Goal: Communication & Community: Ask a question

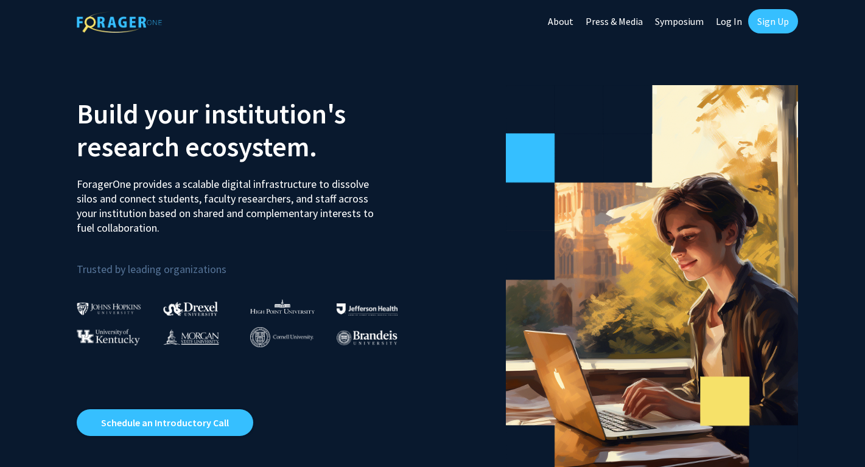
click at [772, 18] on link "Sign Up" at bounding box center [773, 21] width 50 height 24
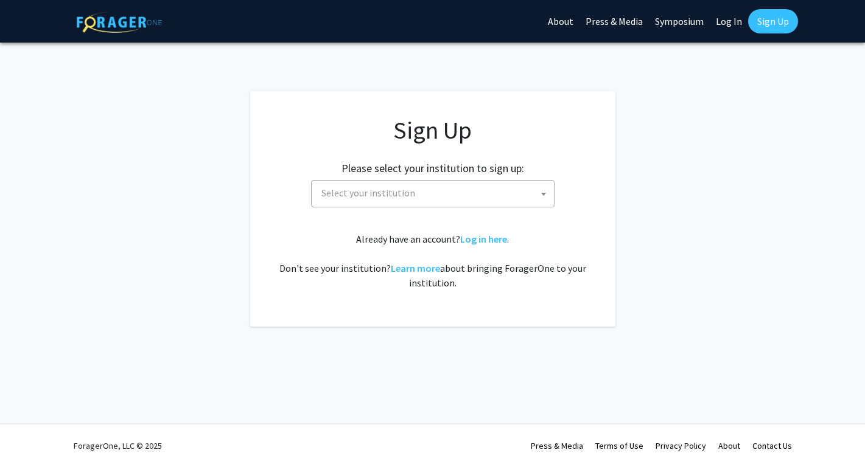
click at [532, 189] on span "Select your institution" at bounding box center [434, 193] width 237 height 25
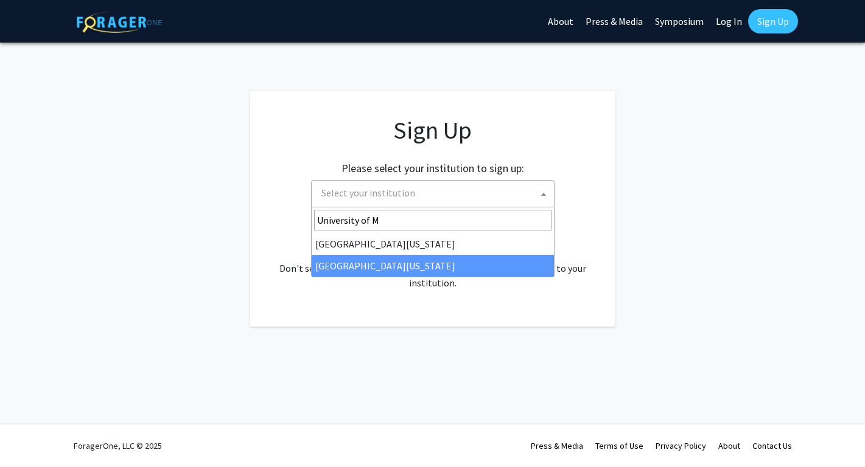
type input "University of M"
select select "33"
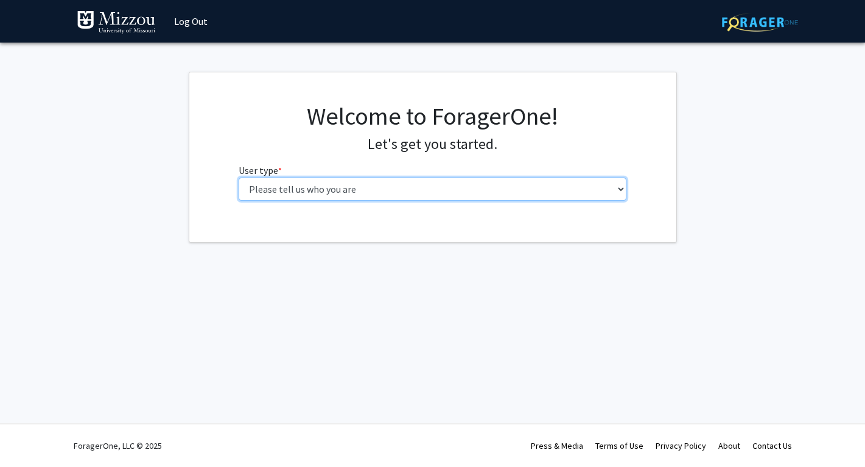
click at [413, 189] on select "Please tell us who you are Undergraduate Student Master's Student Doctoral Cand…" at bounding box center [433, 189] width 388 height 23
select select "1: undergrad"
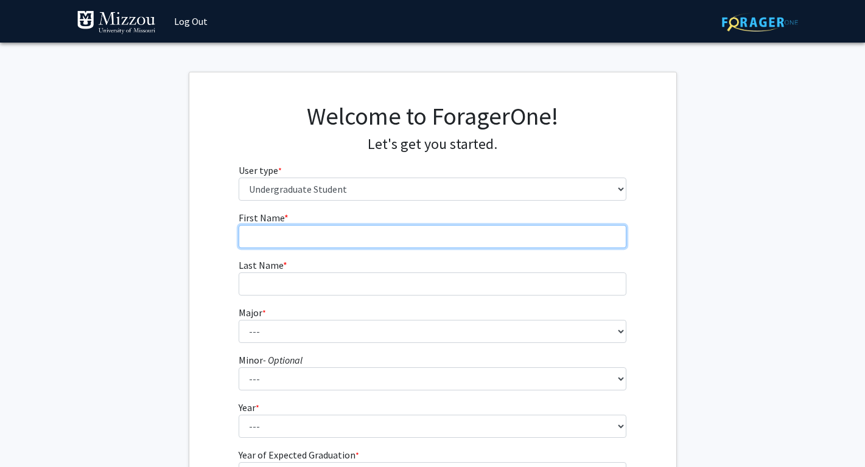
click at [413, 238] on input "First Name * required" at bounding box center [433, 236] width 388 height 23
type input "[PERSON_NAME]"
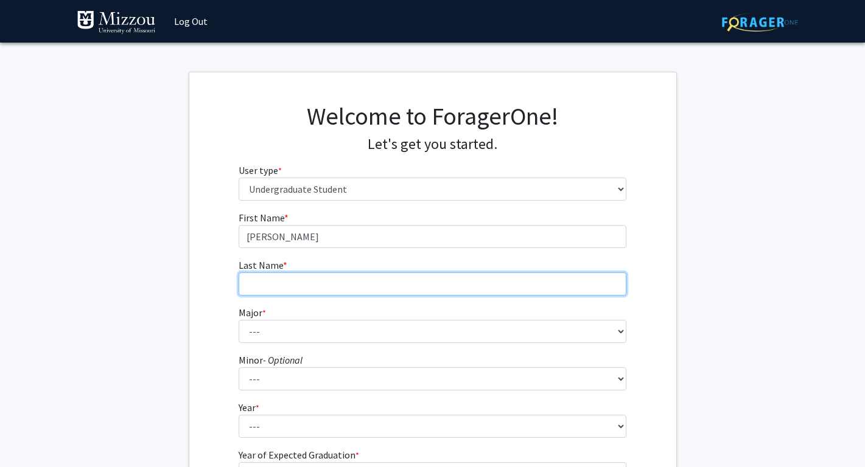
type input "[PERSON_NAME]"
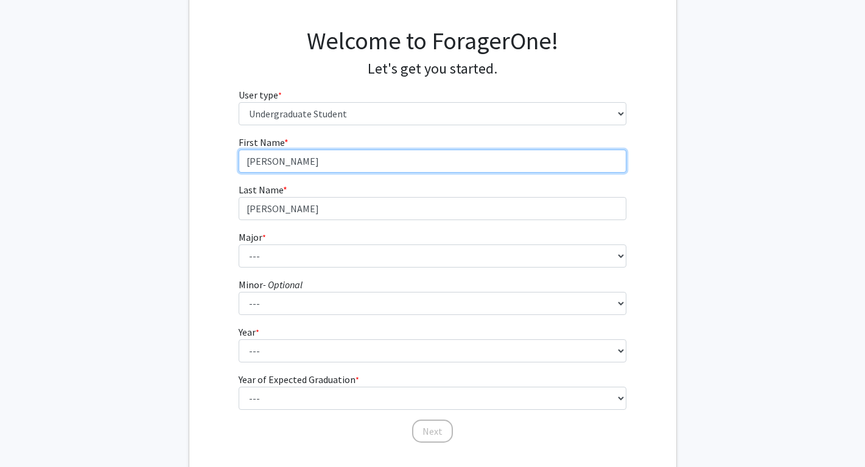
scroll to position [86, 0]
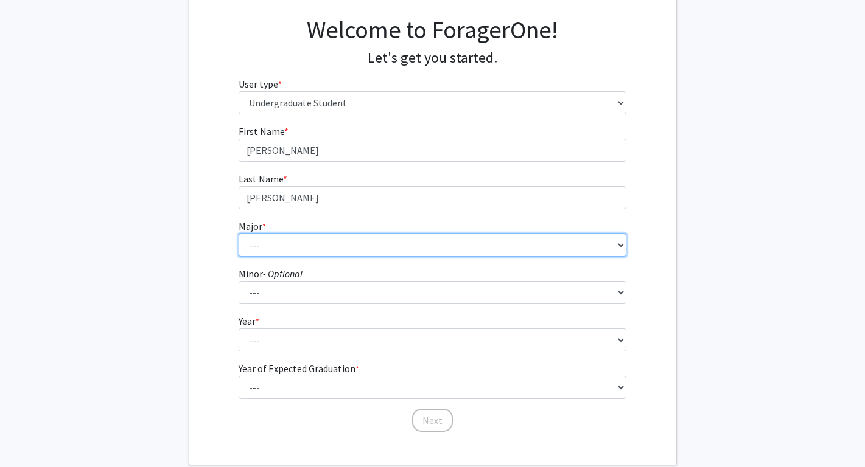
click at [328, 248] on select "--- Agribusiness Management Agricultural Education Agricultural Education: Comm…" at bounding box center [433, 245] width 388 height 23
select select "135: 2628"
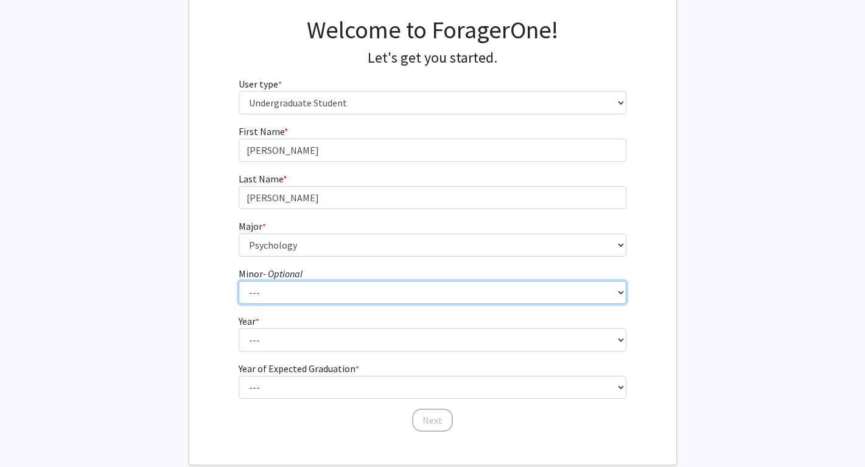
click at [313, 293] on select "--- Accountancy Aerospace Engineering Aerospace Studies Agribusiness Management…" at bounding box center [433, 292] width 388 height 23
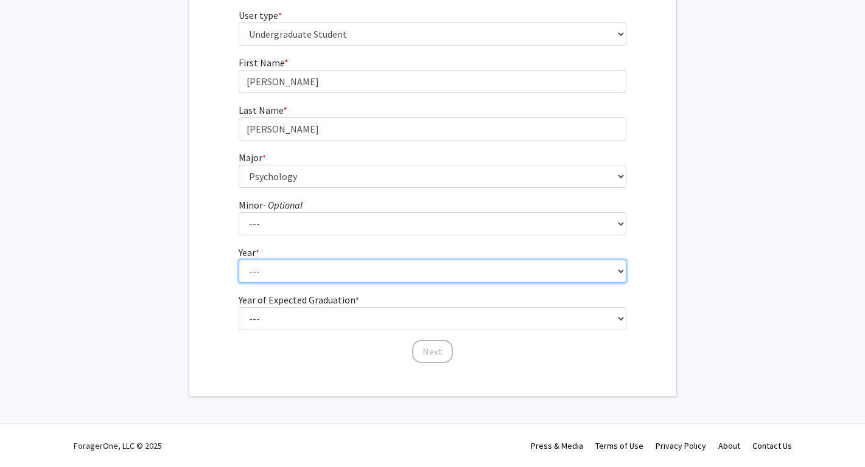
click at [279, 270] on select "--- First-year Sophomore Junior Senior Postbaccalaureate Certificate" at bounding box center [433, 271] width 388 height 23
select select "3: junior"
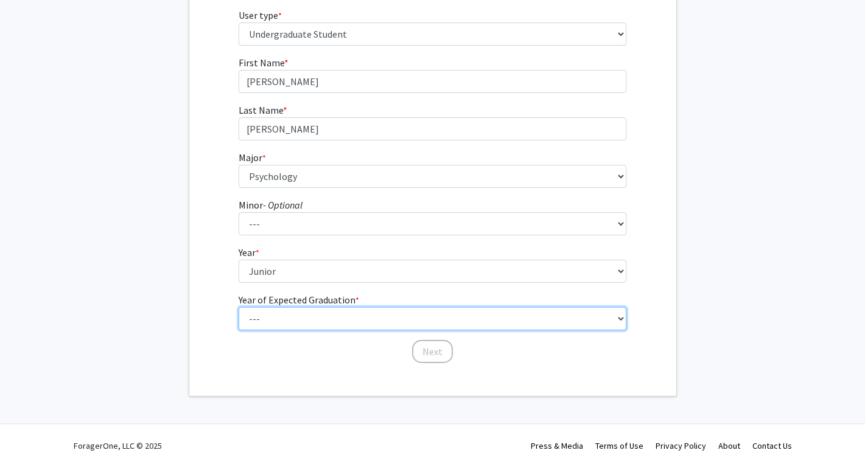
click at [338, 321] on select "--- 2025 2026 2027 2028 2029 2030 2031 2032 2033 2034" at bounding box center [433, 318] width 388 height 23
select select "3: 2027"
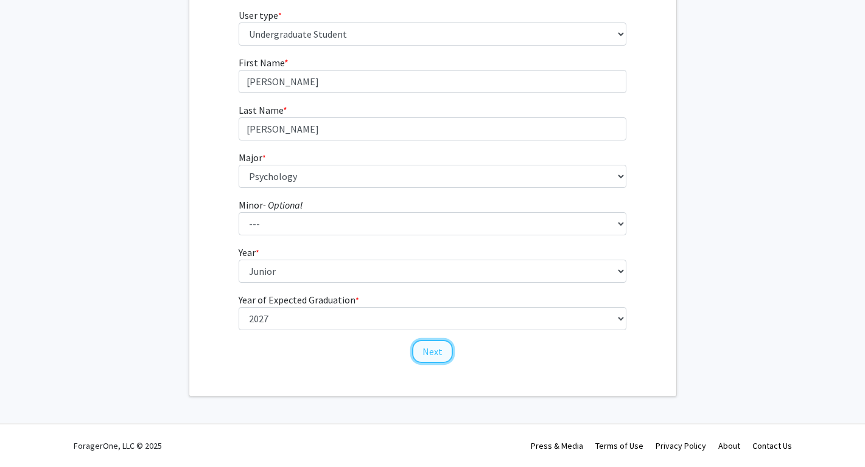
click at [436, 353] on button "Next" at bounding box center [432, 351] width 41 height 23
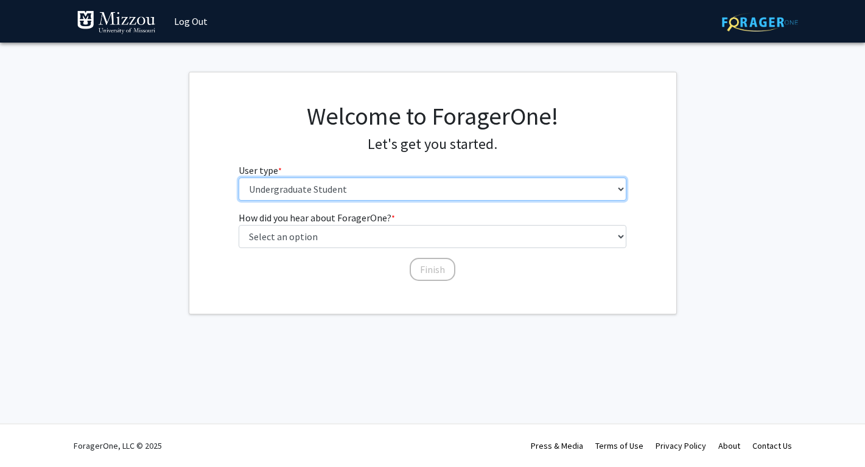
click at [369, 191] on select "Please tell us who you are Undergraduate Student Master's Student Doctoral Cand…" at bounding box center [433, 189] width 388 height 23
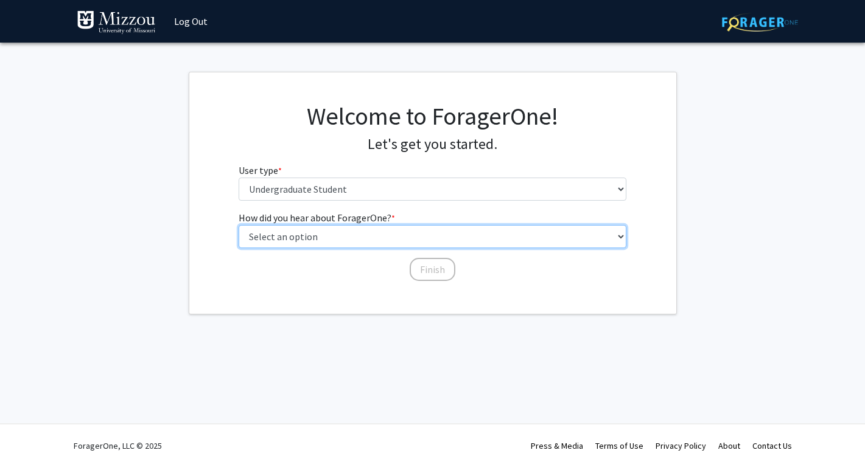
click at [388, 234] on select "Select an option Peer/student recommendation Faculty/staff recommendation Unive…" at bounding box center [433, 236] width 388 height 23
select select "2: faculty_recommendation"
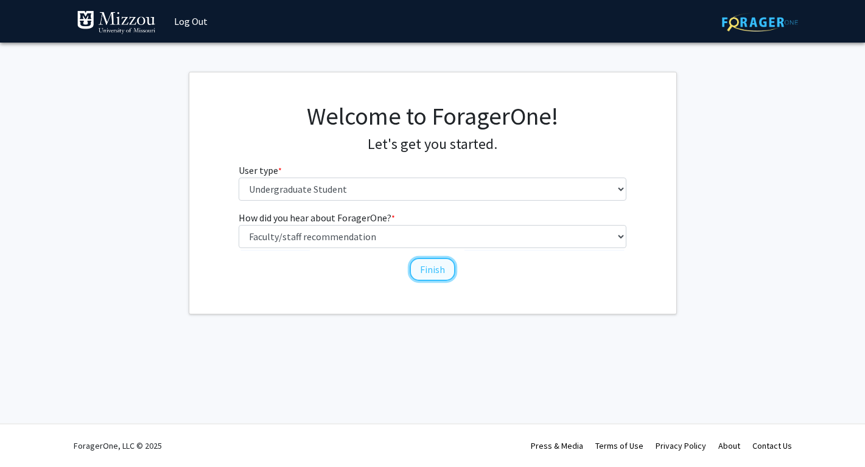
click at [443, 274] on button "Finish" at bounding box center [433, 269] width 46 height 23
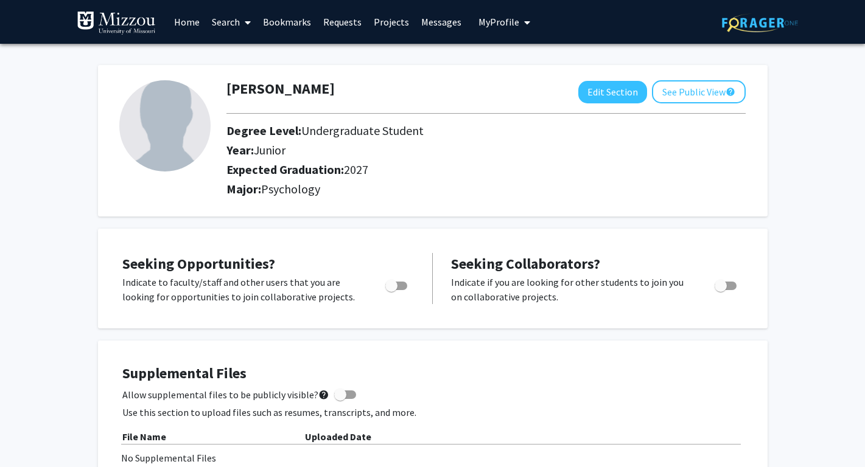
click at [486, 21] on span "My Profile" at bounding box center [498, 22] width 41 height 12
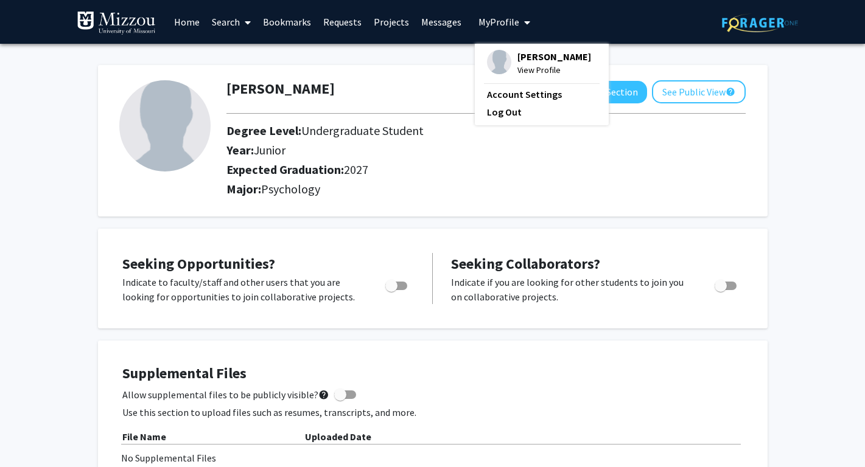
click at [231, 19] on link "Search" at bounding box center [231, 22] width 51 height 43
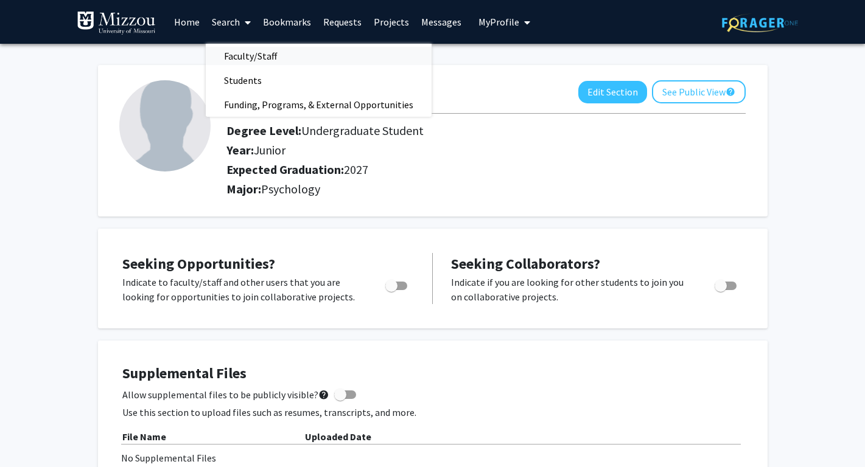
click at [267, 56] on span "Faculty/Staff" at bounding box center [250, 56] width 89 height 24
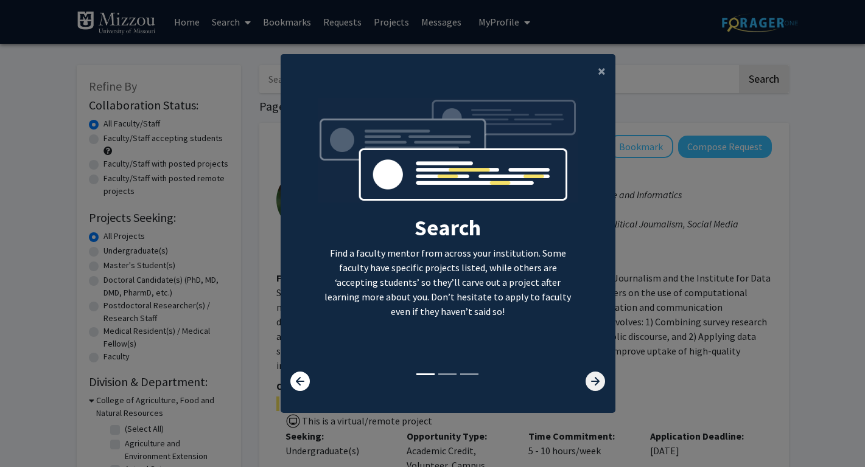
click at [595, 386] on icon at bounding box center [594, 381] width 19 height 19
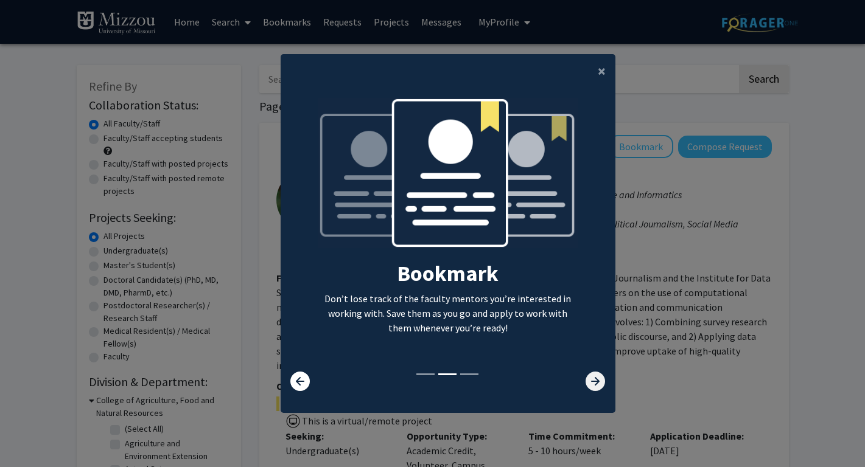
click at [595, 386] on icon at bounding box center [594, 381] width 19 height 19
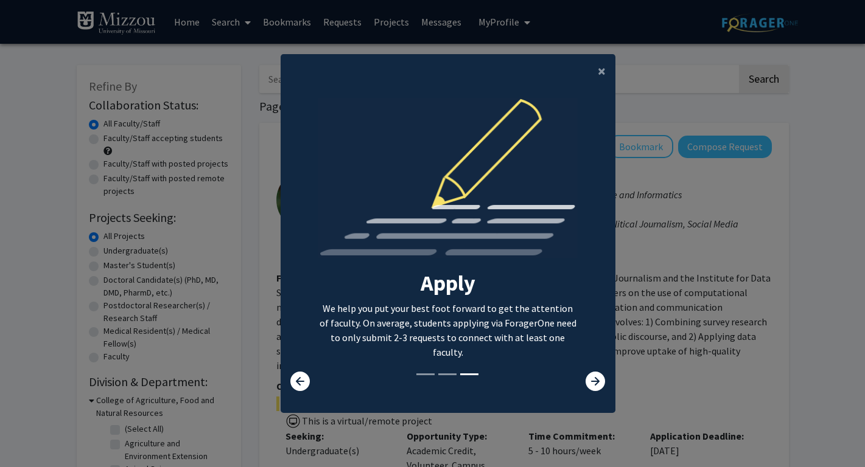
click at [618, 323] on modal-container "× Search Find a faculty mentor from across your institution. Some faculty have …" at bounding box center [432, 233] width 865 height 467
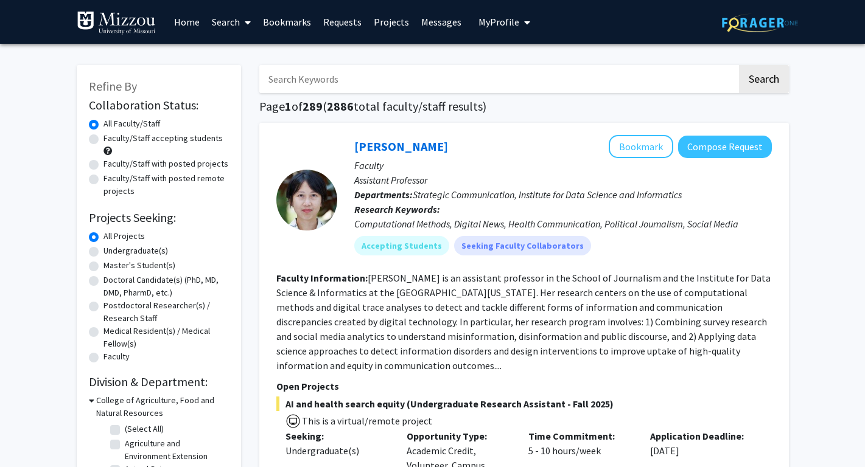
click at [397, 83] on input "Search Keywords" at bounding box center [498, 79] width 478 height 28
type input "Dr. Ellis-Kalton"
click at [739, 65] on button "Search" at bounding box center [764, 79] width 50 height 28
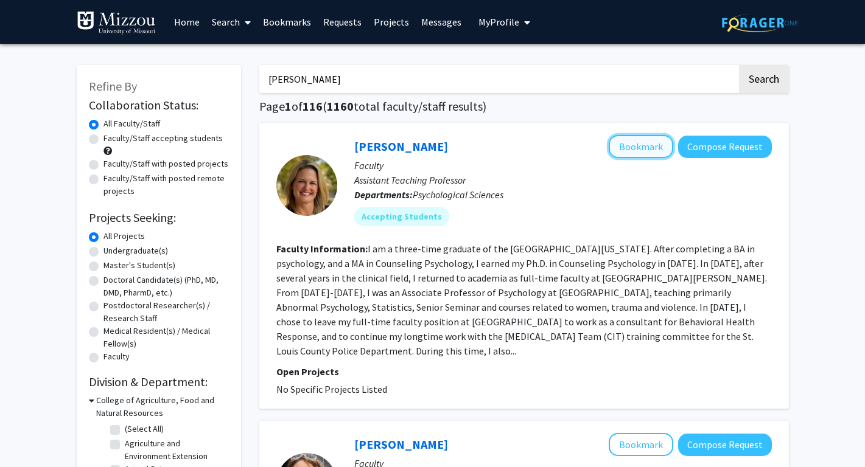
click at [632, 148] on button "Bookmark" at bounding box center [641, 146] width 65 height 23
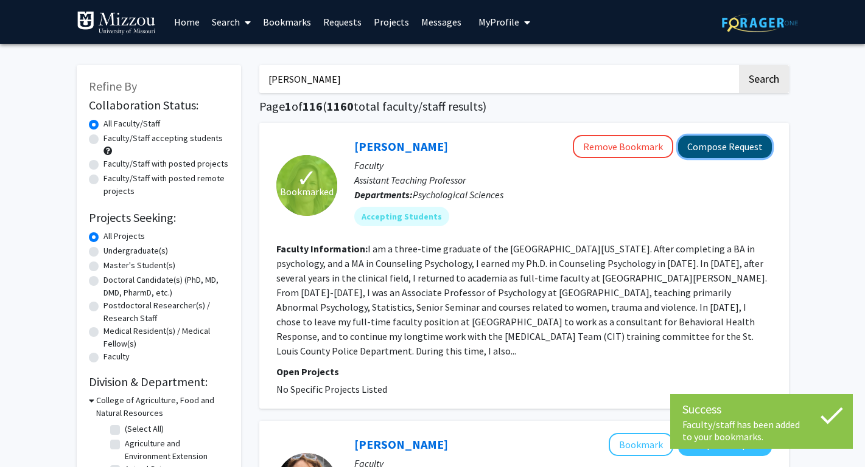
click at [716, 150] on button "Compose Request" at bounding box center [725, 147] width 94 height 23
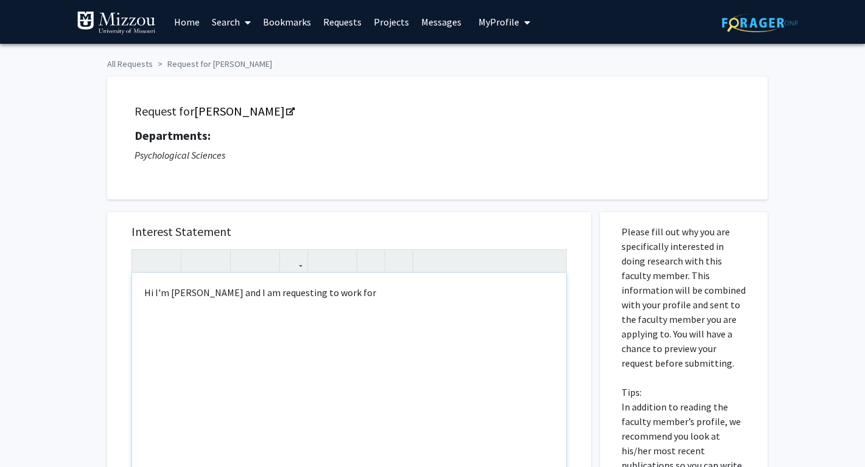
type textarea "<p>Hi I'm Avery Ellis and I am requesting to work for 2025FS-PSYCH-1030-01</p>"
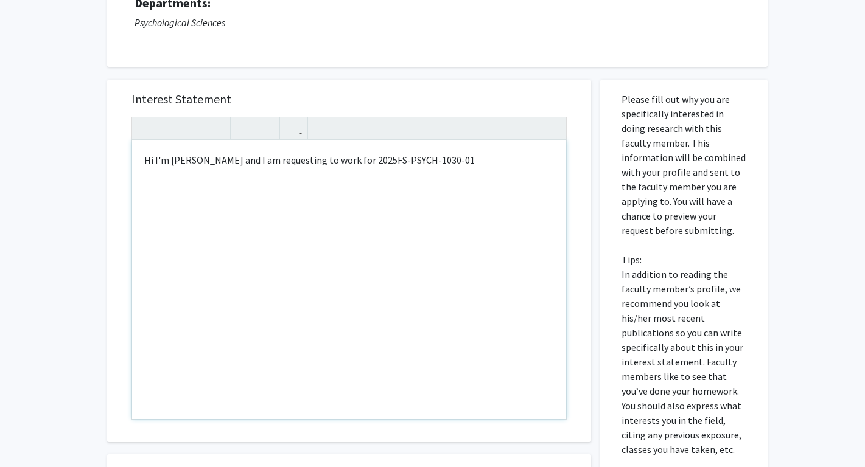
scroll to position [347, 0]
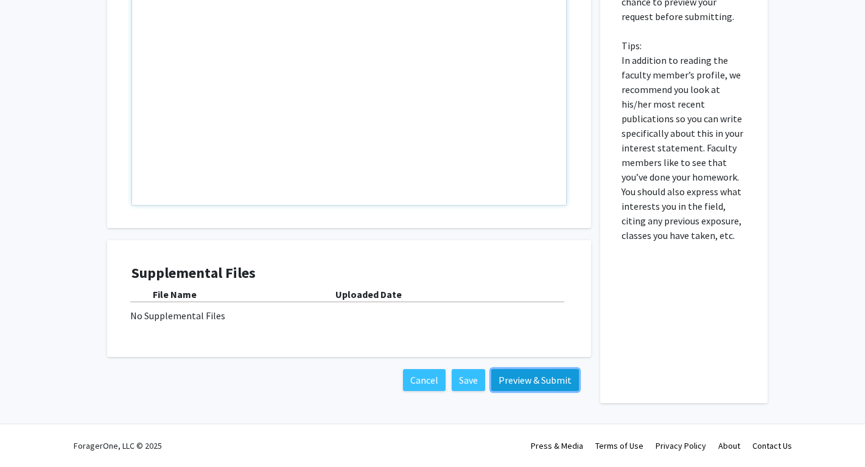
click at [529, 385] on button "Preview & Submit" at bounding box center [535, 380] width 88 height 22
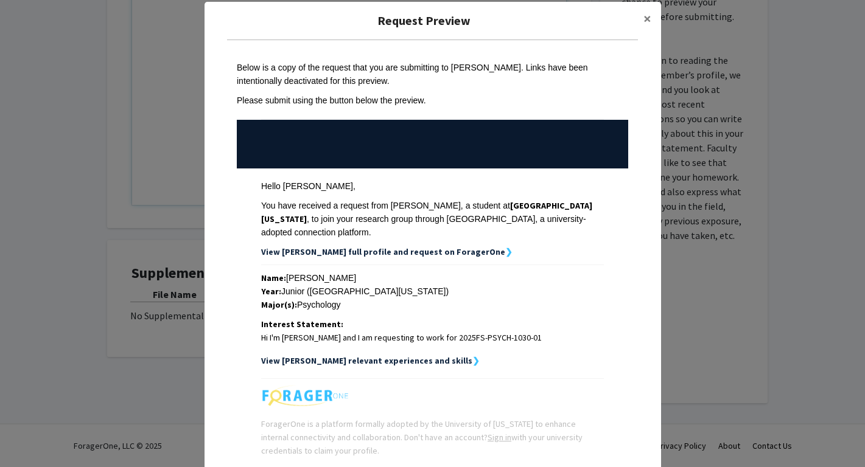
scroll to position [101, 0]
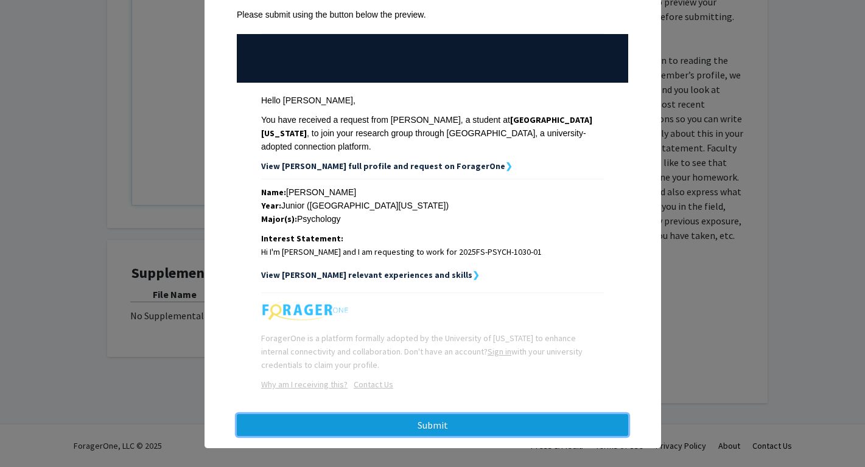
click at [476, 422] on button "Submit" at bounding box center [432, 425] width 391 height 22
